Goal: Complete application form

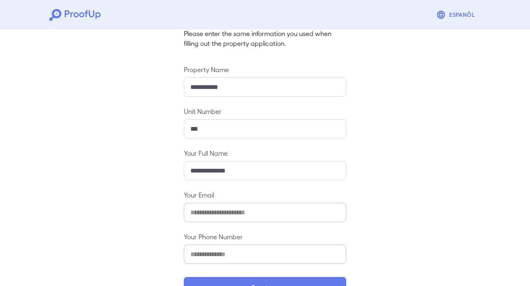
scroll to position [85, 0]
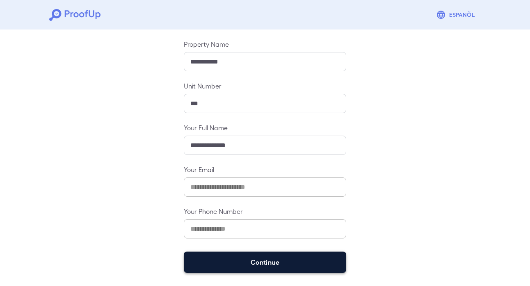
click at [285, 262] on button "Continue" at bounding box center [265, 262] width 162 height 21
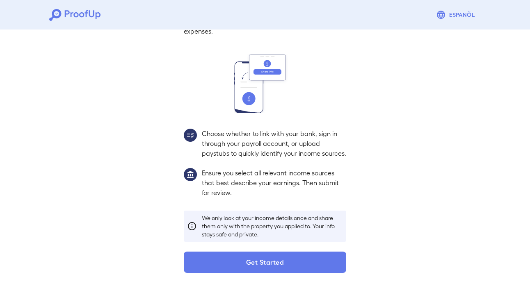
scroll to position [73, 0]
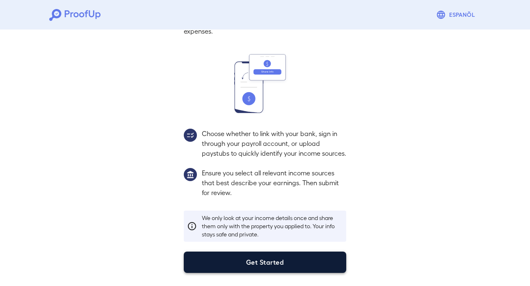
click at [320, 257] on button "Get Started" at bounding box center [265, 262] width 162 height 21
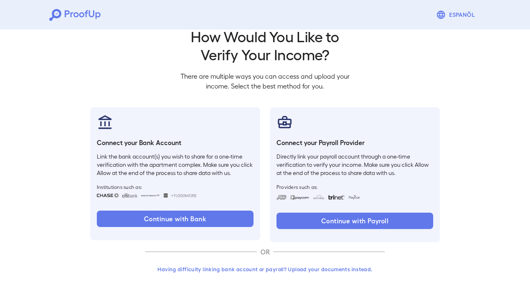
scroll to position [27, 0]
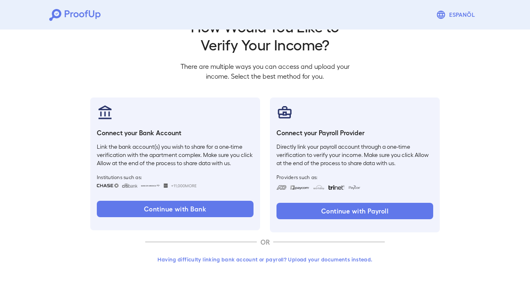
click at [271, 260] on button "Having difficulty linking bank account or payroll? Upload your documents instea…" at bounding box center [264, 259] width 239 height 15
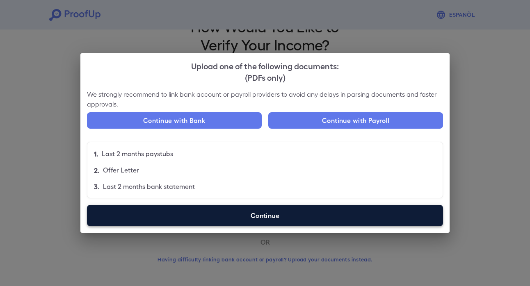
click at [228, 215] on label "Continue" at bounding box center [265, 215] width 356 height 21
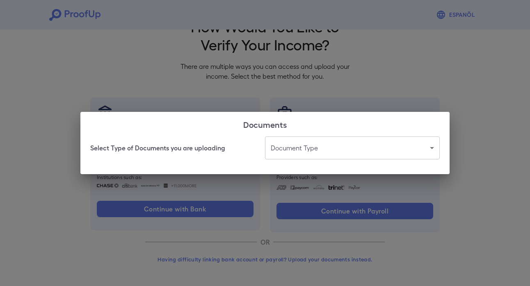
click at [313, 142] on body "Espanõl Go back How Would You Like to Verify Your Income? There are multiple wa…" at bounding box center [265, 129] width 530 height 313
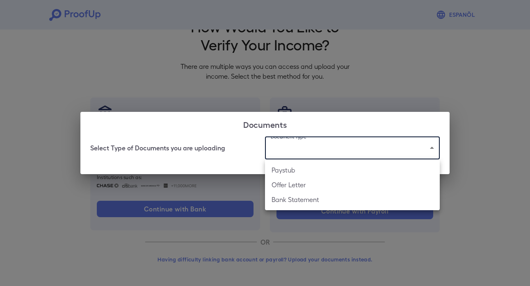
click at [301, 205] on li "Bank Statement" at bounding box center [352, 199] width 175 height 15
type input "**********"
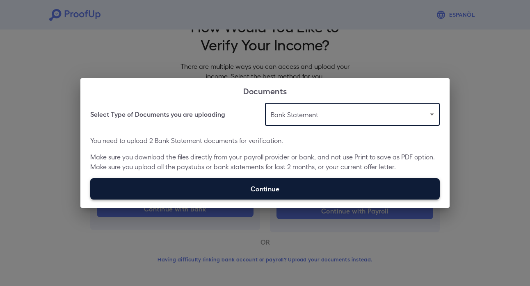
click at [305, 188] on label "Continue" at bounding box center [264, 188] width 349 height 21
click at [91, 199] on input "Continue" at bounding box center [90, 199] width 0 height 0
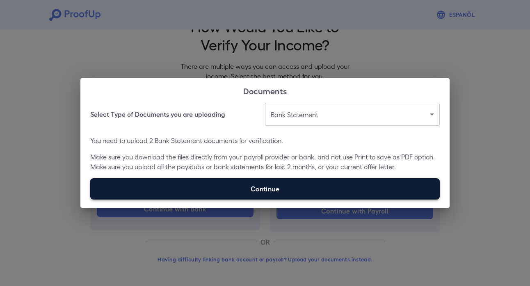
click at [253, 192] on label "Continue" at bounding box center [264, 188] width 349 height 21
click at [91, 199] on input "Continue" at bounding box center [90, 199] width 0 height 0
click at [251, 188] on label "Continue" at bounding box center [264, 188] width 349 height 21
click at [91, 199] on input "Continue" at bounding box center [90, 199] width 0 height 0
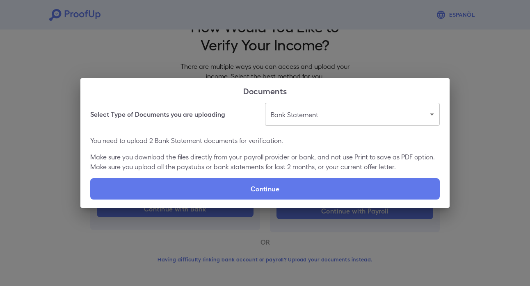
click at [405, 61] on div "**********" at bounding box center [265, 143] width 530 height 286
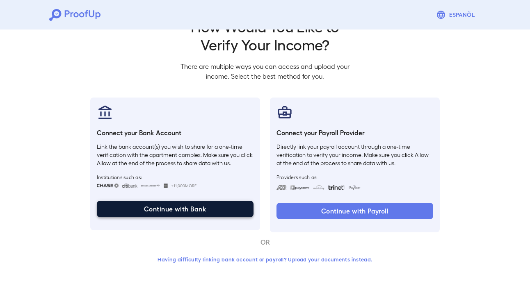
click at [207, 213] on button "Continue with Bank" at bounding box center [175, 209] width 157 height 16
